Goal: Transaction & Acquisition: Purchase product/service

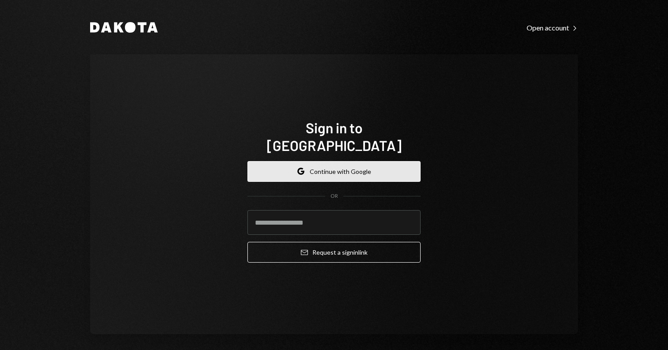
click at [319, 167] on button "Google Continue with Google" at bounding box center [334, 171] width 173 height 21
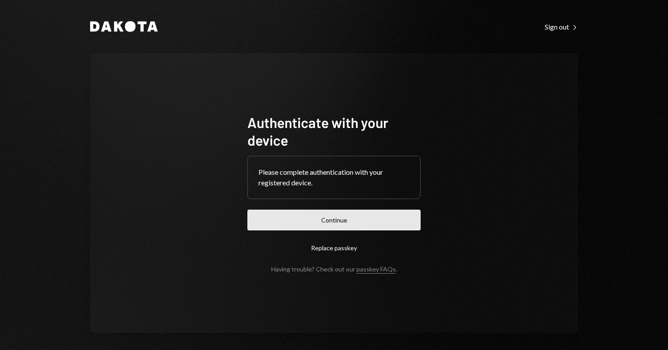
click at [323, 219] on button "Continue" at bounding box center [334, 220] width 173 height 21
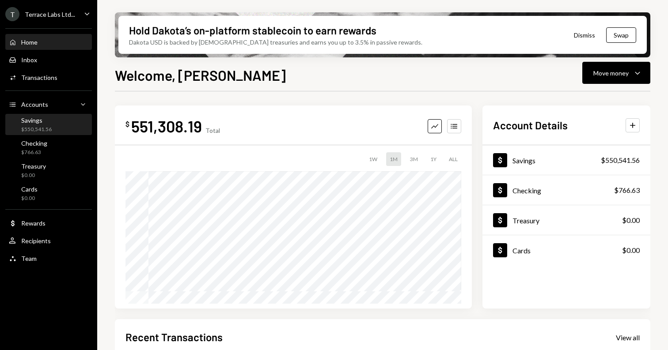
click at [43, 126] on div "$550,541.56" at bounding box center [36, 130] width 30 height 8
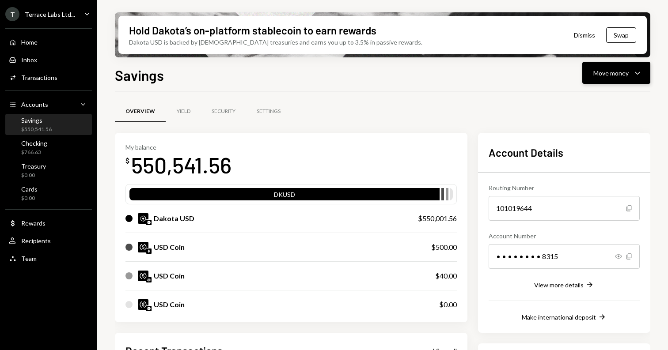
click at [616, 76] on div "Move money" at bounding box center [611, 73] width 35 height 9
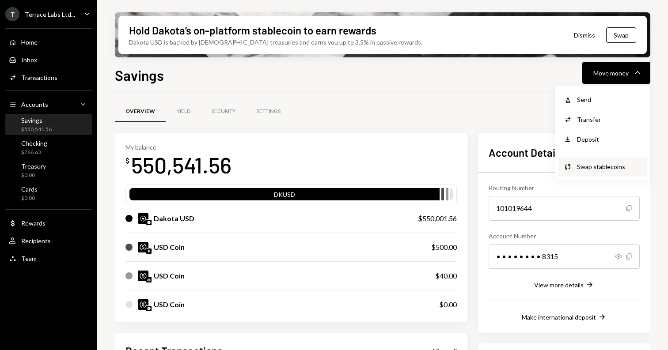
click at [596, 162] on div "Swap stablecoins" at bounding box center [609, 166] width 65 height 9
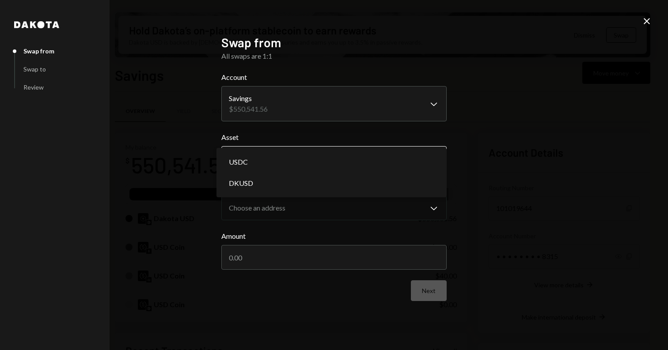
click at [349, 164] on body "T Terrace Labs Ltd... Caret Down Home Home Inbox Inbox Activities Transactions …" at bounding box center [334, 175] width 668 height 350
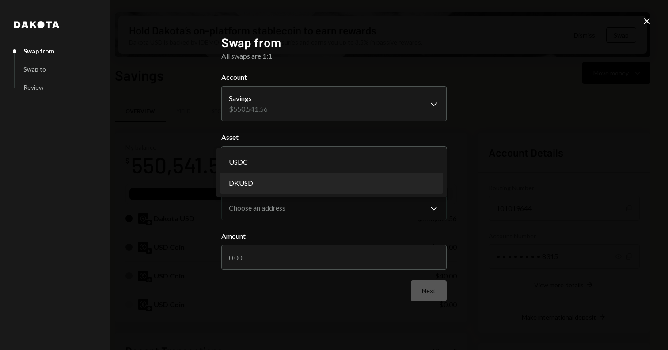
select select "*****"
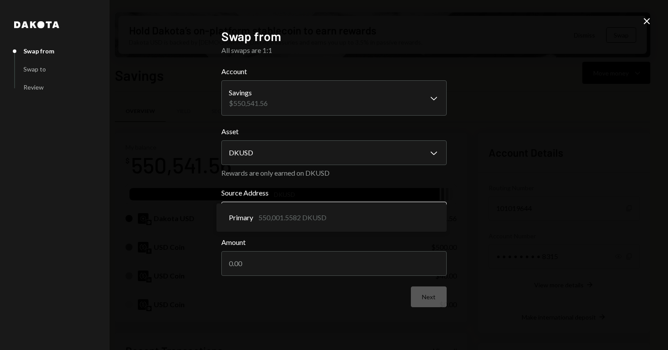
click at [332, 212] on body "T Terrace Labs Ltd... Caret Down Home Home Inbox Inbox Activities Transactions …" at bounding box center [334, 175] width 668 height 350
click at [338, 189] on label "Source Address" at bounding box center [333, 193] width 225 height 11
click at [301, 266] on input "Amount" at bounding box center [333, 263] width 225 height 25
type input "500000"
click at [419, 293] on button "Next" at bounding box center [429, 297] width 36 height 21
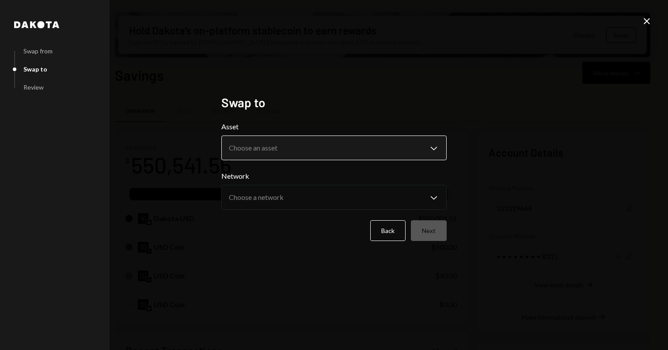
click at [375, 152] on body "T Terrace Labs Ltd... Caret Down Home Home Inbox Inbox Activities Transactions …" at bounding box center [334, 175] width 668 height 350
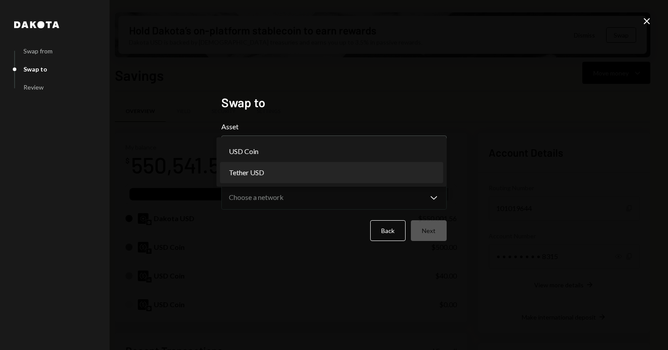
select select "****"
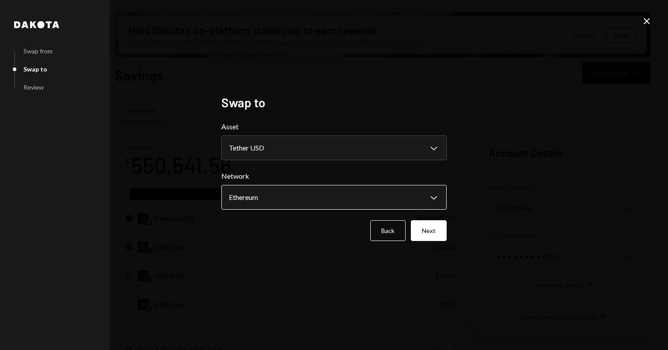
click at [442, 205] on body "T Terrace Labs Ltd... Caret Down Home Home Inbox Inbox Activities Transactions …" at bounding box center [334, 175] width 668 height 350
click at [433, 227] on button "Next" at bounding box center [429, 231] width 36 height 21
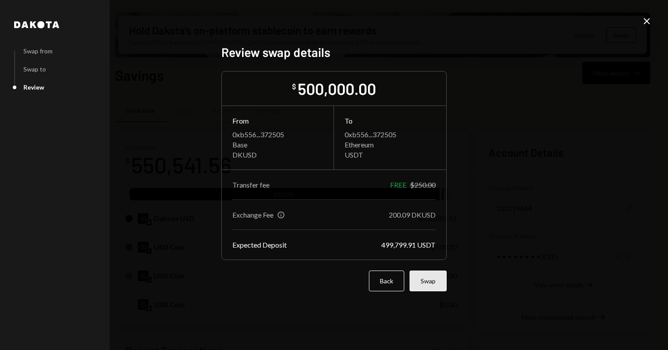
click at [426, 282] on button "Swap" at bounding box center [428, 281] width 37 height 21
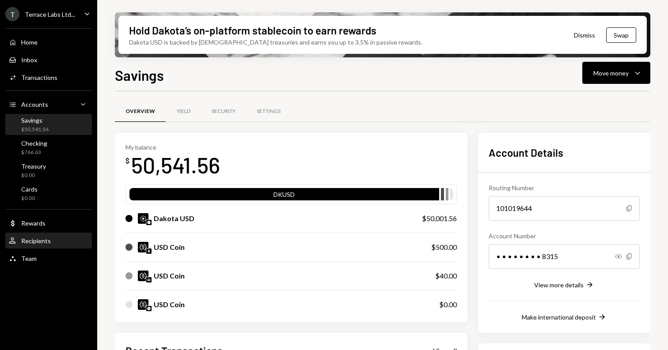
click at [62, 242] on div "User Recipients" at bounding box center [49, 241] width 80 height 8
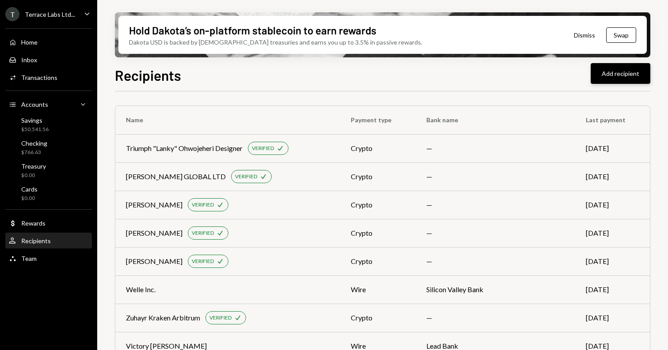
click at [606, 75] on button "Add recipient" at bounding box center [621, 73] width 60 height 21
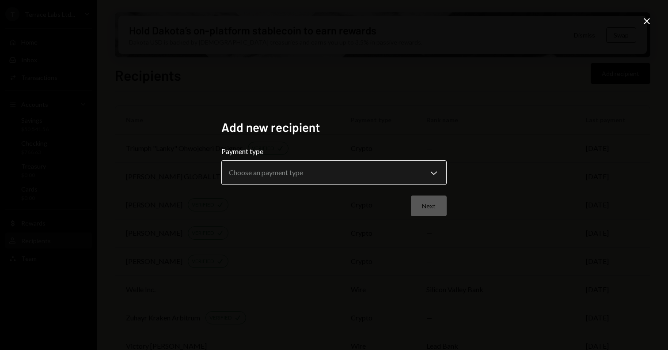
click at [416, 180] on body "T Terrace Labs Ltd... Caret Down Home Home Inbox Inbox Activities Transactions …" at bounding box center [334, 175] width 668 height 350
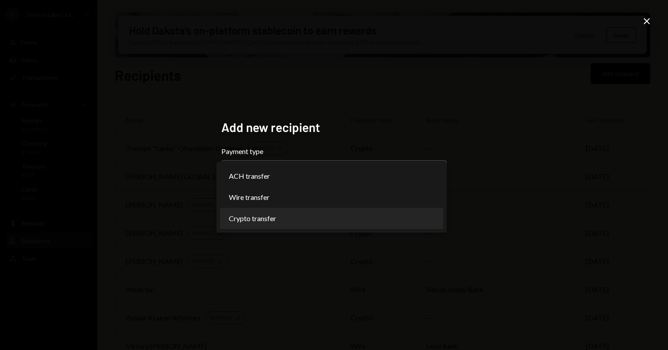
select select "******"
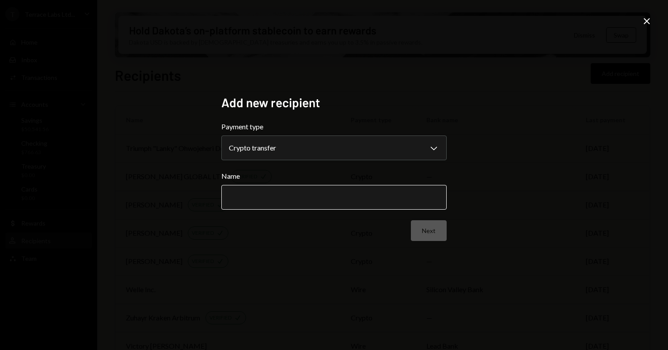
click at [384, 198] on input "Name" at bounding box center [333, 197] width 225 height 25
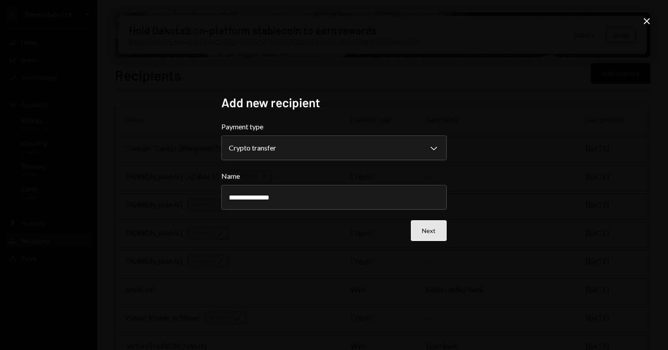
type input "**********"
click at [424, 232] on button "Next" at bounding box center [429, 231] width 36 height 21
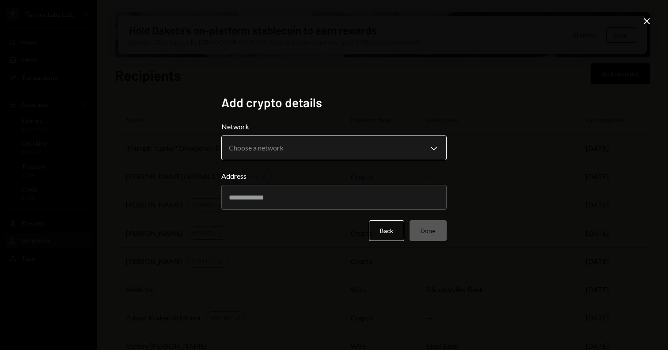
click at [370, 145] on body "T Terrace Labs Ltd... Caret Down Home Home Inbox Inbox Activities Transactions …" at bounding box center [334, 175] width 668 height 350
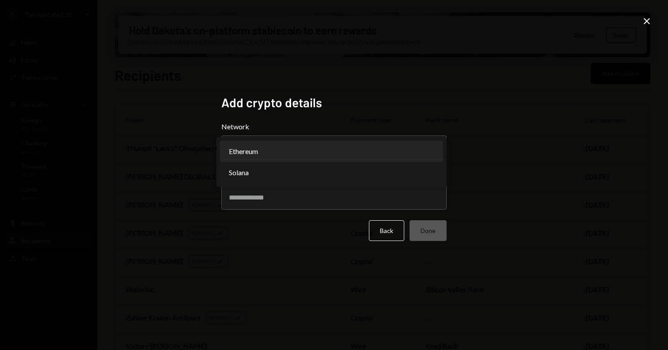
select select "**********"
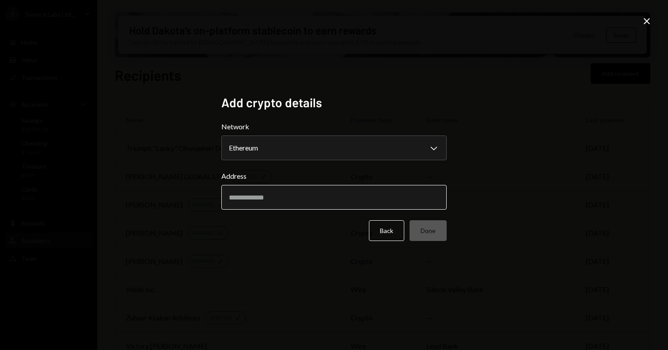
click at [351, 194] on input "Address" at bounding box center [333, 197] width 225 height 25
paste input "**********"
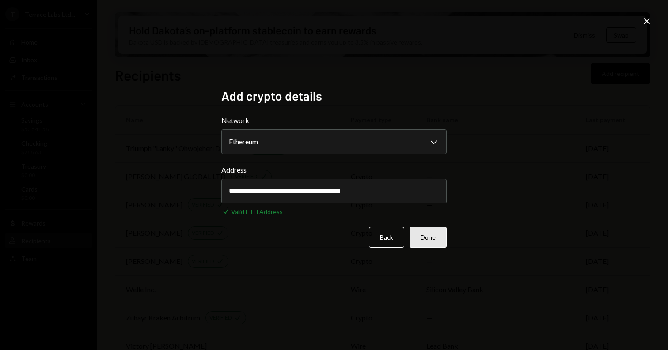
type input "**********"
click at [424, 243] on button "Done" at bounding box center [428, 237] width 37 height 21
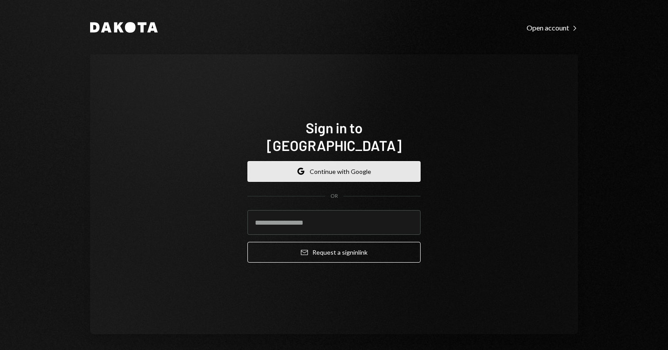
click at [314, 161] on button "Google Continue with Google" at bounding box center [334, 171] width 173 height 21
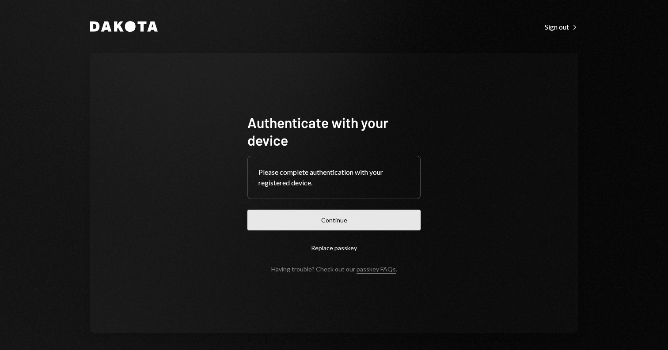
click at [341, 228] on button "Continue" at bounding box center [334, 220] width 173 height 21
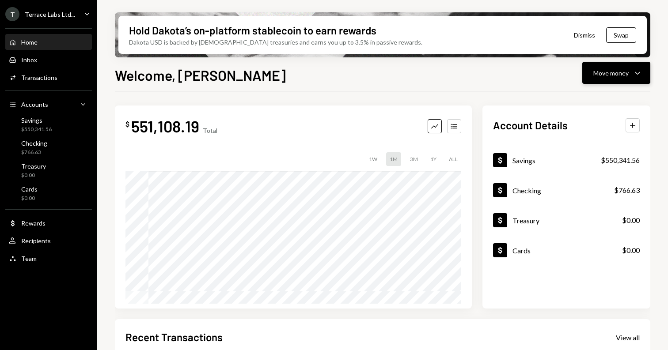
click at [613, 75] on div "Move money" at bounding box center [611, 73] width 35 height 9
click at [597, 103] on div "Send" at bounding box center [609, 99] width 65 height 9
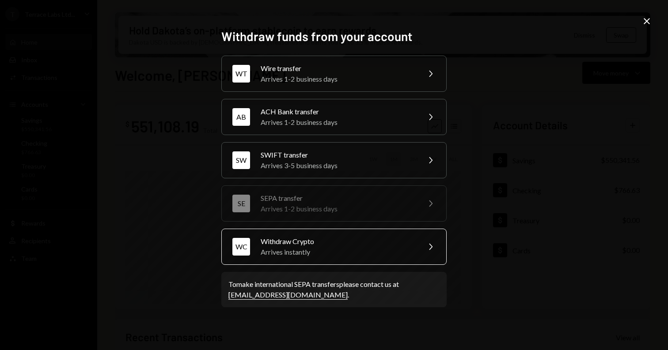
click at [350, 238] on div "Withdraw Crypto" at bounding box center [338, 241] width 154 height 11
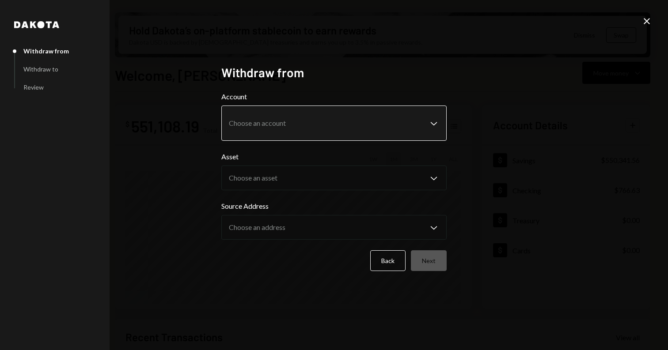
click at [424, 127] on body "T Terrace Labs Ltd... Caret Down Home Home Inbox Inbox Activities Transactions …" at bounding box center [334, 175] width 668 height 350
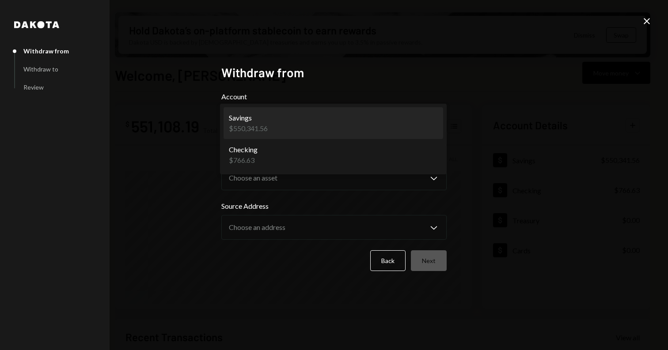
select select "**********"
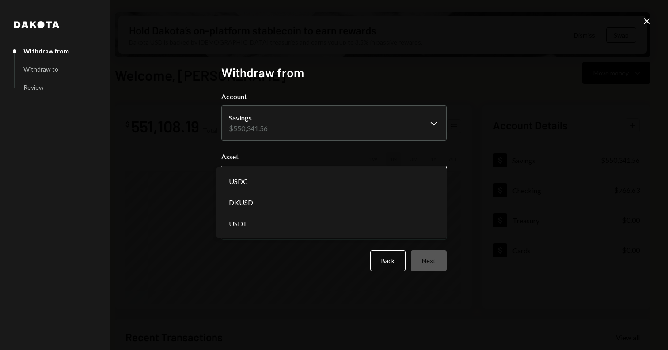
click at [386, 181] on body "T Terrace Labs Ltd... Caret Down Home Home Inbox Inbox Activities Transactions …" at bounding box center [334, 175] width 668 height 350
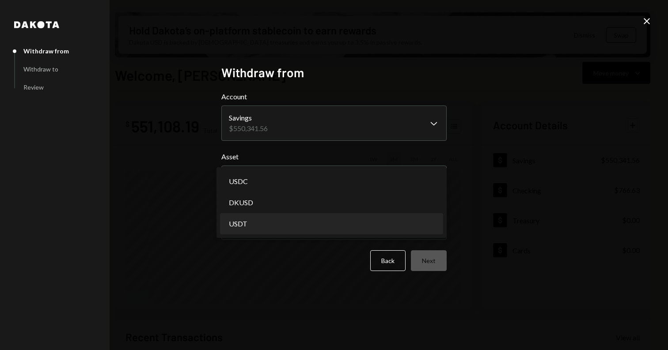
select select "****"
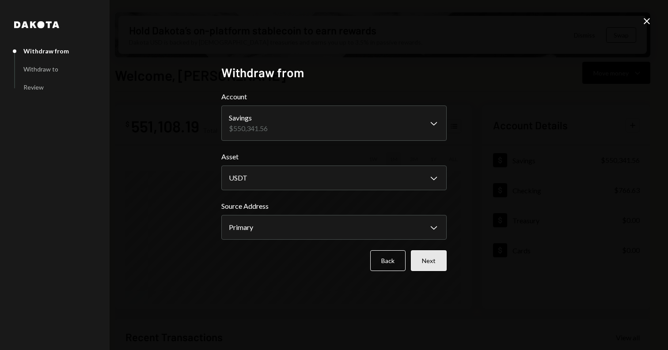
click at [420, 255] on button "Next" at bounding box center [429, 261] width 36 height 21
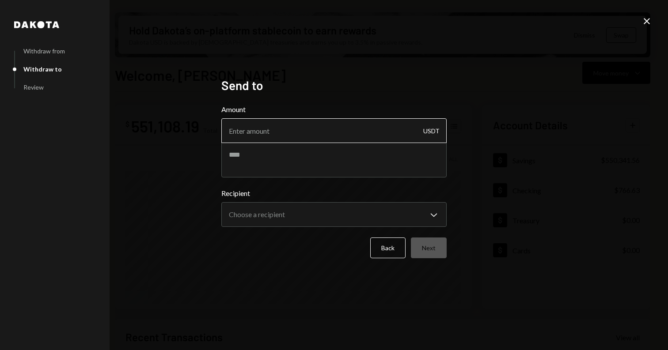
click at [351, 137] on input "Amount" at bounding box center [333, 130] width 225 height 25
type input "1"
type input "0"
type input "500"
click at [342, 159] on textarea at bounding box center [333, 159] width 225 height 35
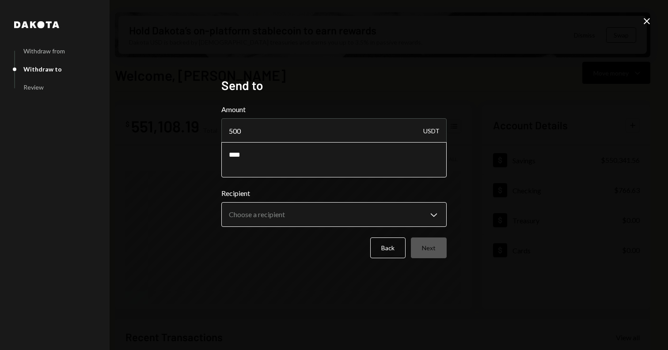
click at [326, 214] on body "T Terrace Labs Ltd... Caret Down Home Home Inbox Inbox Activities Transactions …" at bounding box center [334, 175] width 668 height 350
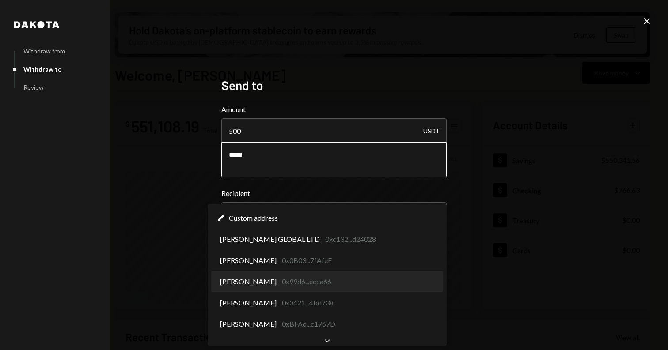
type textarea "****"
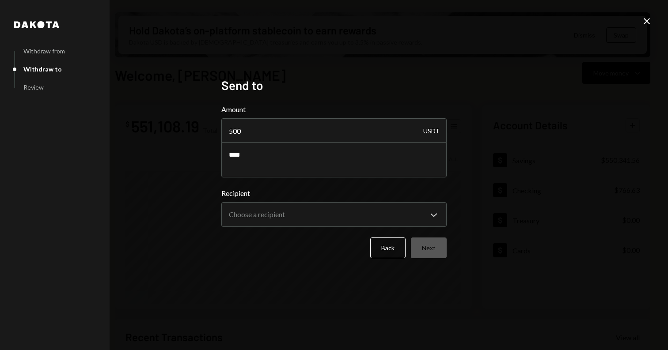
click at [354, 189] on label "Recipient" at bounding box center [333, 193] width 225 height 11
click at [358, 212] on body "T Terrace Labs Ltd... Caret Down Home Home Inbox Inbox Activities Transactions …" at bounding box center [334, 175] width 668 height 350
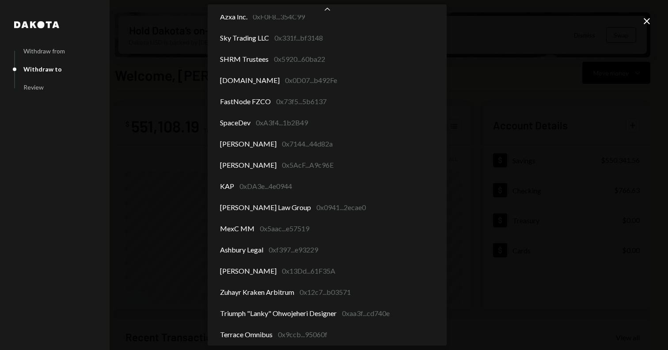
scroll to position [185, 0]
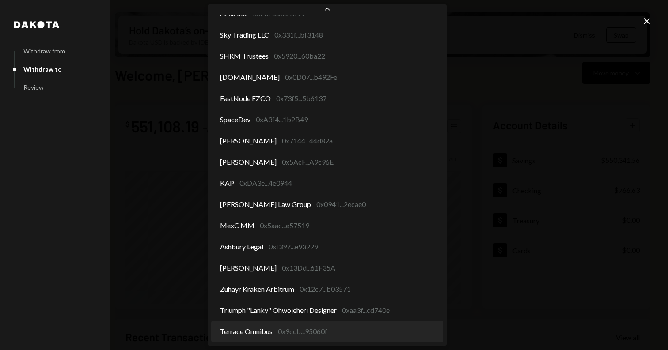
select select "**********"
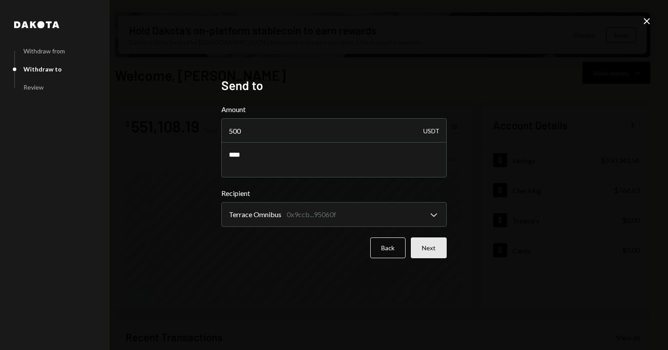
click at [428, 245] on button "Next" at bounding box center [429, 248] width 36 height 21
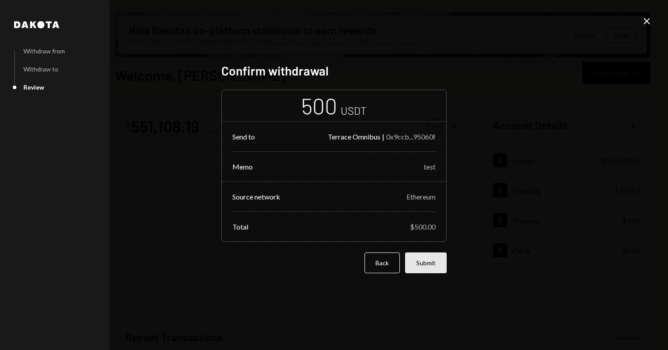
click at [427, 258] on button "Submit" at bounding box center [426, 263] width 42 height 21
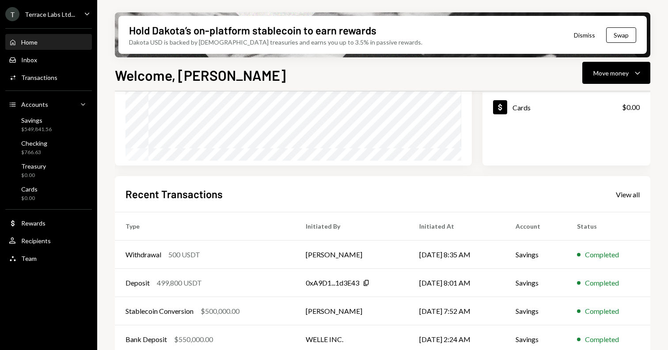
scroll to position [182, 0]
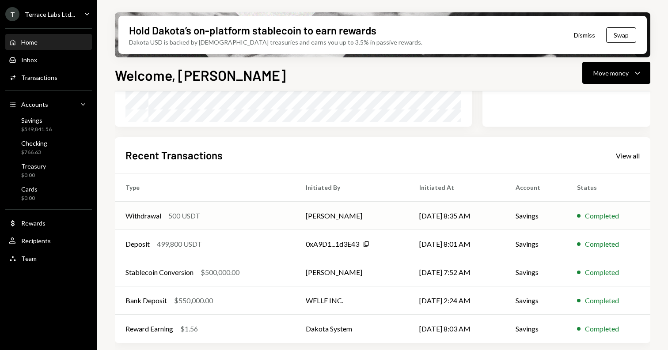
click at [268, 213] on div "Withdrawal 500 USDT" at bounding box center [205, 216] width 159 height 11
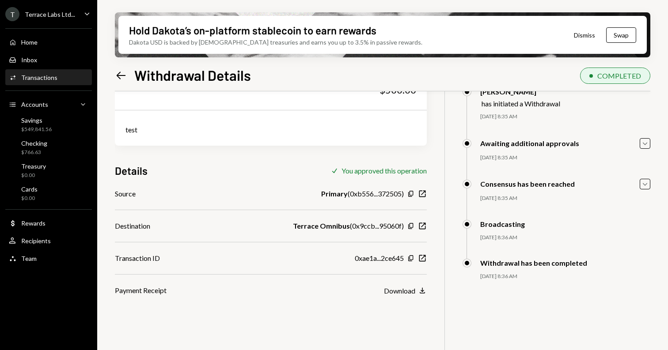
scroll to position [47, 0]
click at [419, 261] on icon "button" at bounding box center [422, 258] width 7 height 7
click at [44, 124] on div "Savings $549,841.56" at bounding box center [36, 125] width 30 height 17
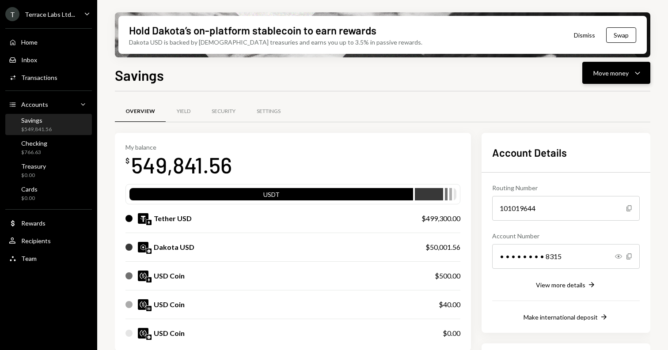
click at [621, 72] on div "Move money" at bounding box center [611, 73] width 35 height 9
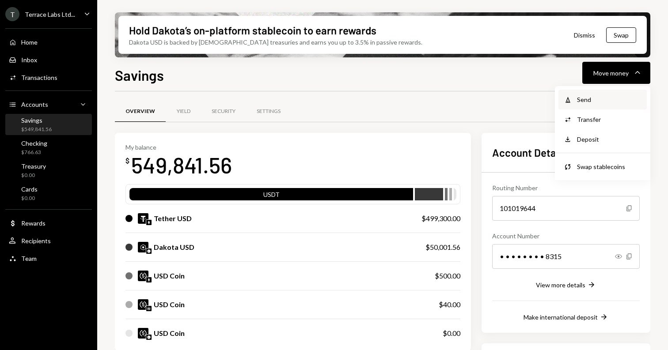
click at [604, 98] on div "Send" at bounding box center [609, 99] width 65 height 9
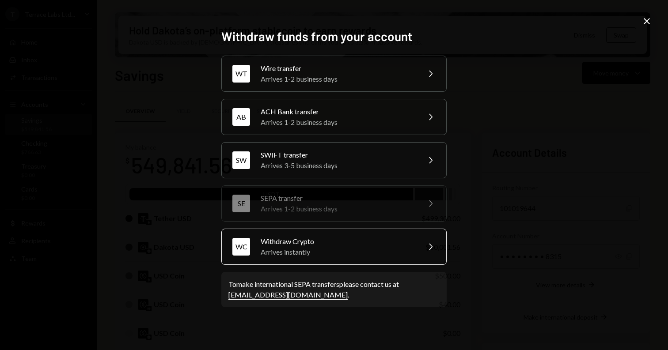
click at [340, 246] on div "Withdraw Crypto" at bounding box center [338, 241] width 154 height 11
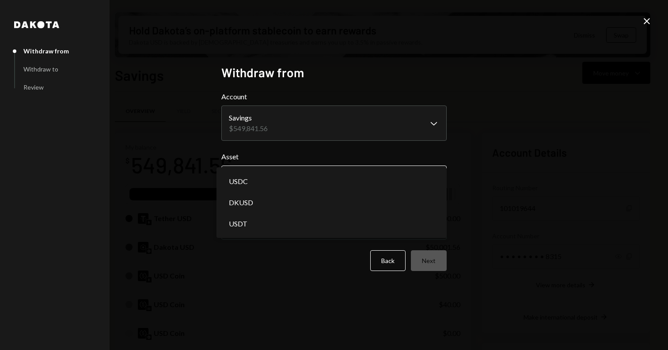
click at [371, 177] on body "T Terrace Labs Ltd... Caret Down Home Home Inbox Inbox Activities Transactions …" at bounding box center [334, 175] width 668 height 350
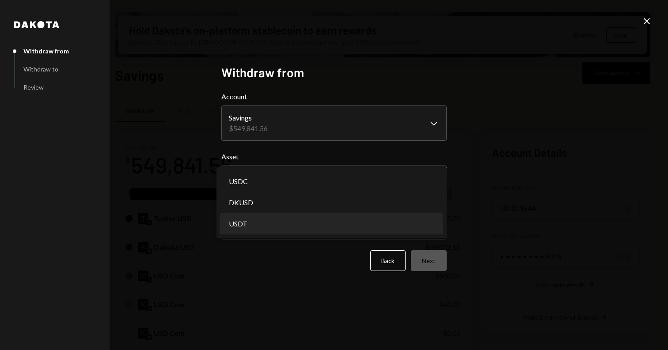
select select "****"
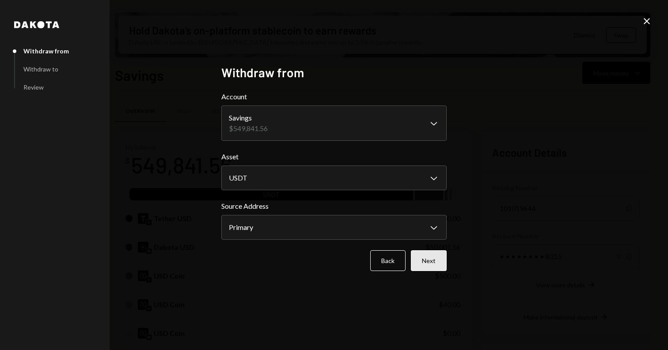
click at [426, 259] on button "Next" at bounding box center [429, 261] width 36 height 21
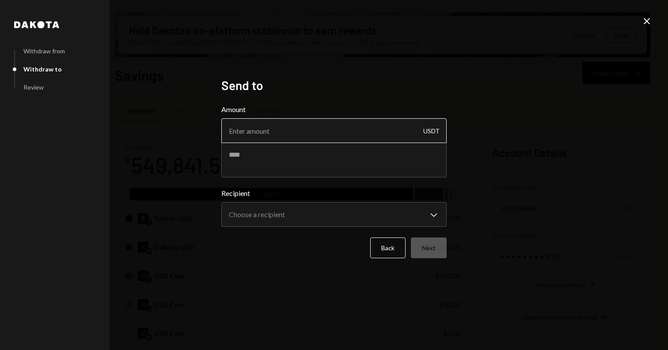
click at [402, 136] on input "Amount" at bounding box center [333, 130] width 225 height 25
type input "125000"
click at [396, 157] on textarea at bounding box center [333, 159] width 225 height 35
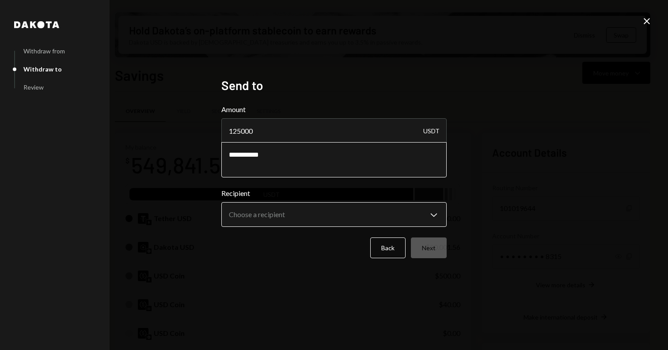
type textarea "**********"
click at [374, 212] on body "T Terrace Labs Ltd... Caret Down Home Home Inbox Inbox Activities Transactions …" at bounding box center [334, 175] width 668 height 350
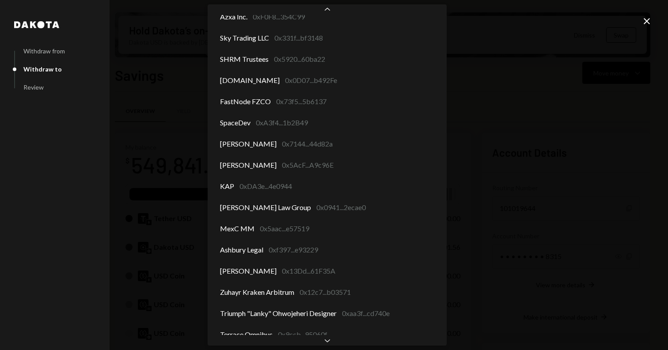
scroll to position [185, 0]
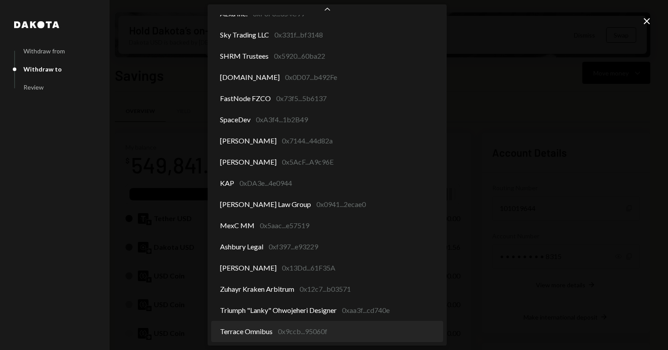
select select "**********"
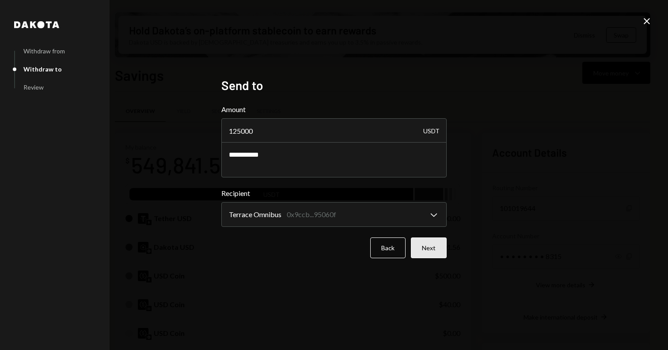
click at [430, 247] on button "Next" at bounding box center [429, 248] width 36 height 21
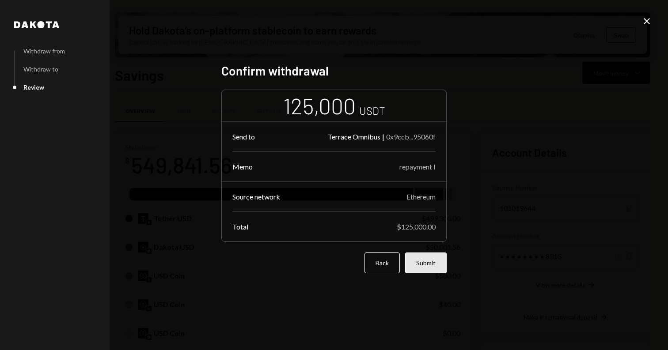
click at [424, 270] on button "Submit" at bounding box center [426, 263] width 42 height 21
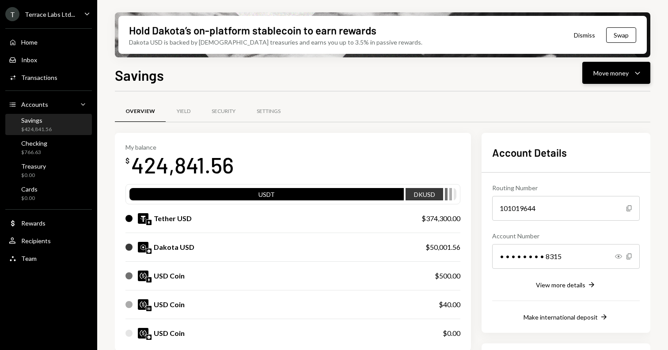
click at [598, 71] on div "Move money" at bounding box center [611, 73] width 35 height 9
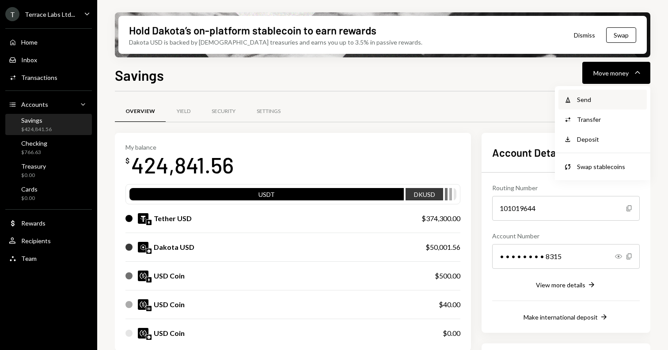
click at [585, 103] on div "Send" at bounding box center [609, 99] width 65 height 9
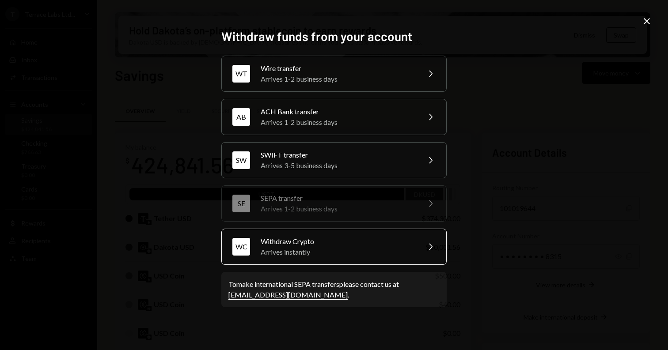
click at [347, 236] on div "WC Withdraw Crypto Arrives instantly Chevron Right" at bounding box center [333, 247] width 225 height 36
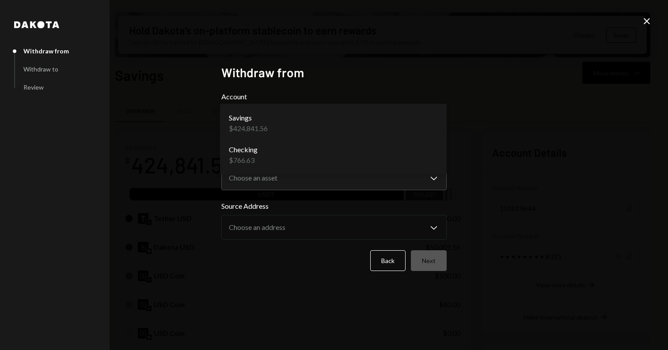
click at [408, 124] on body "T Terrace Labs Ltd... Caret Down Home Home Inbox Inbox Activities Transactions …" at bounding box center [334, 175] width 668 height 350
click at [472, 92] on div "**********" at bounding box center [334, 175] width 668 height 350
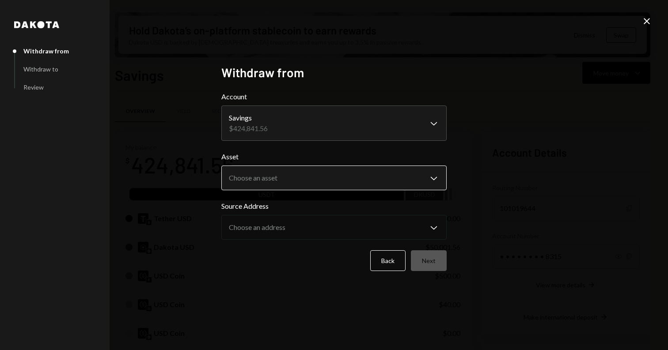
click at [384, 183] on body "T Terrace Labs Ltd... Caret Down Home Home Inbox Inbox Activities Transactions …" at bounding box center [334, 175] width 668 height 350
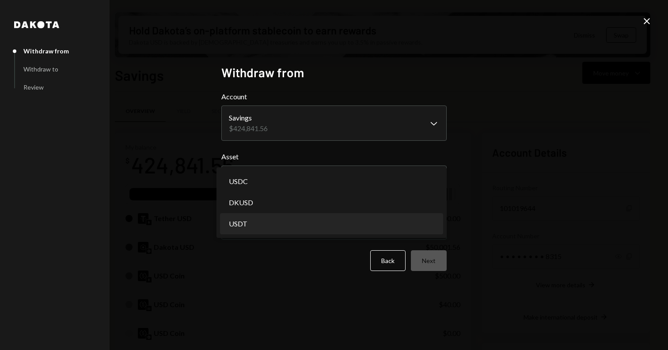
select select "****"
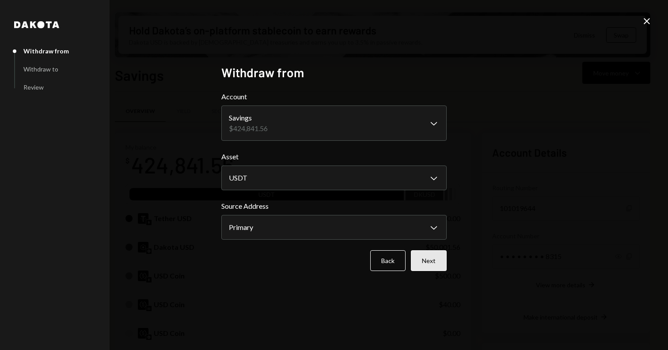
click at [434, 263] on button "Next" at bounding box center [429, 261] width 36 height 21
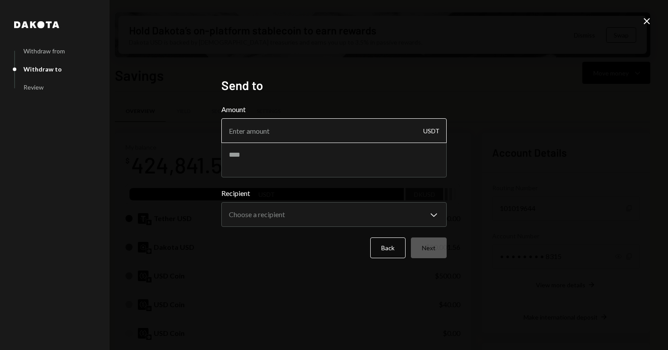
click at [377, 130] on input "Amount" at bounding box center [333, 130] width 225 height 25
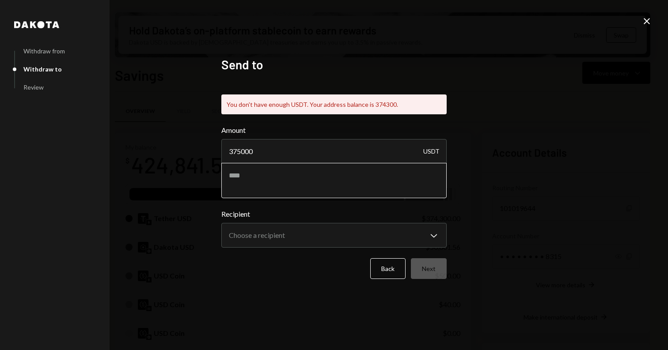
click at [362, 160] on div "Amount 375000 USDT" at bounding box center [333, 161] width 225 height 73
click at [362, 148] on input "375000" at bounding box center [333, 151] width 225 height 25
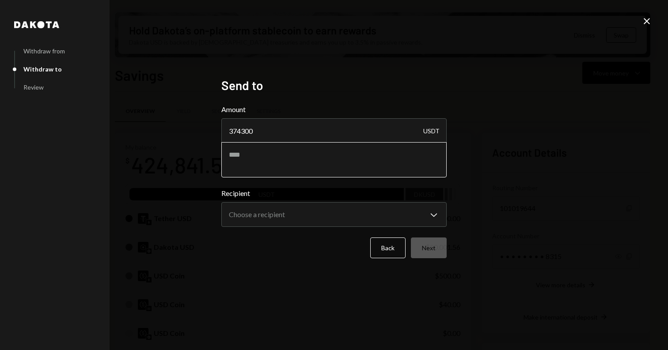
type input "374300"
click at [349, 164] on textarea at bounding box center [333, 159] width 225 height 35
type textarea "**********"
click at [350, 214] on body "T Terrace Labs Ltd... Caret Down Home Home Inbox Inbox Activities Transactions …" at bounding box center [334, 175] width 668 height 350
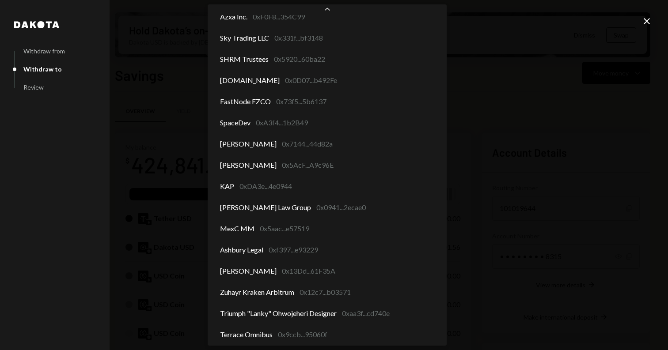
scroll to position [185, 0]
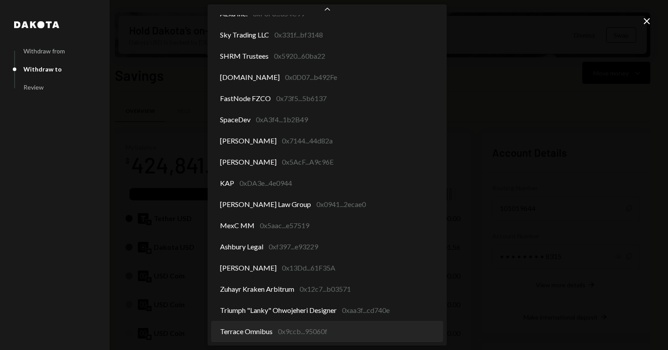
select select "**********"
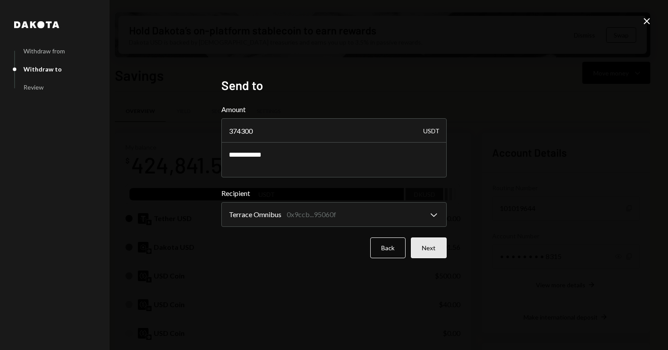
click at [430, 247] on button "Next" at bounding box center [429, 248] width 36 height 21
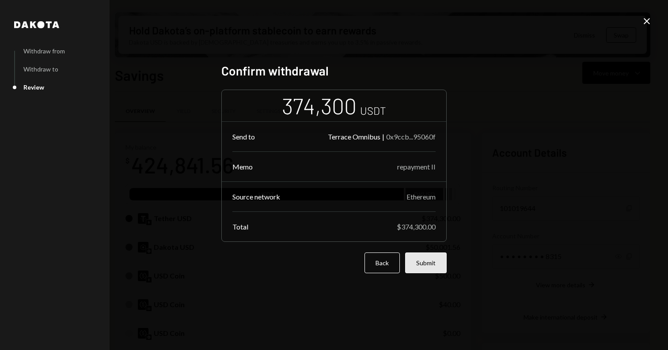
click at [425, 262] on button "Submit" at bounding box center [426, 263] width 42 height 21
